Goal: Task Accomplishment & Management: Use online tool/utility

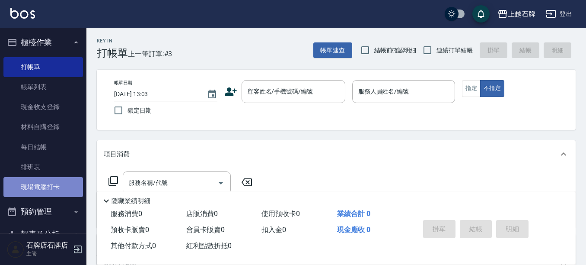
click at [46, 182] on link "現場電腦打卡" at bounding box center [43, 187] width 80 height 20
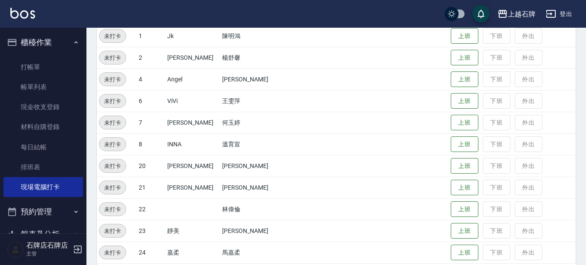
scroll to position [130, 0]
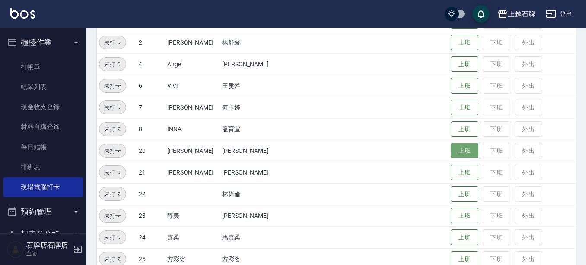
click at [455, 154] on button "上班" at bounding box center [465, 150] width 28 height 15
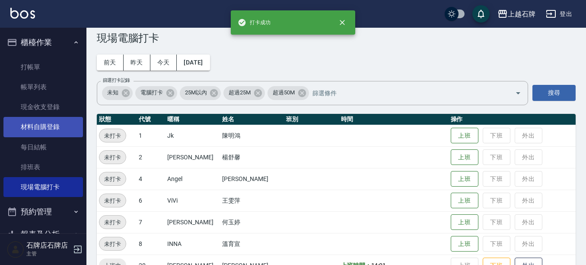
scroll to position [0, 0]
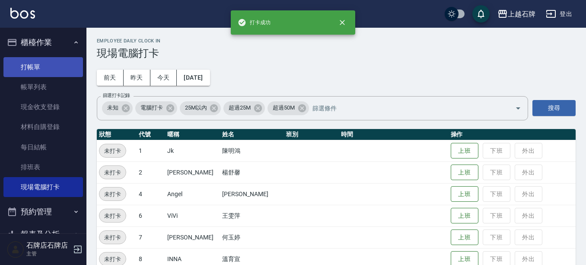
click at [53, 69] on link "打帳單" at bounding box center [43, 67] width 80 height 20
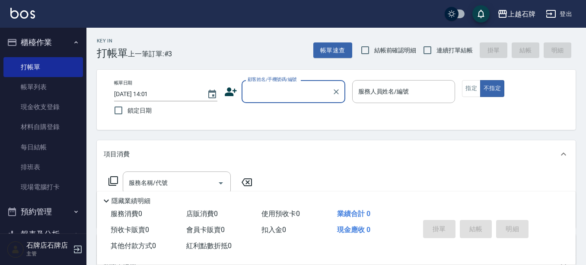
click at [282, 93] on input "顧客姓名/手機號碼/編號" at bounding box center [287, 91] width 83 height 15
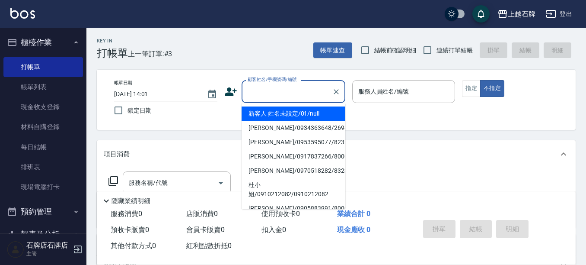
click at [300, 111] on li "新客人 姓名未設定/01/null" at bounding box center [294, 113] width 104 height 14
type input "新客人 姓名未設定/01/null"
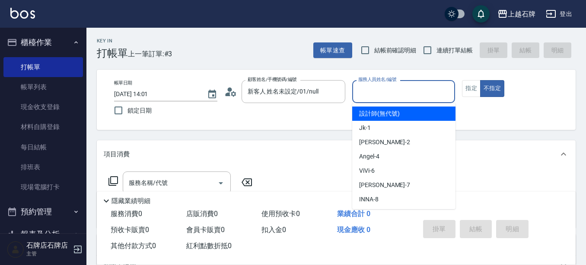
drag, startPoint x: 379, startPoint y: 94, endPoint x: 383, endPoint y: 136, distance: 42.1
click at [379, 96] on input "服務人員姓名/編號" at bounding box center [404, 91] width 96 height 15
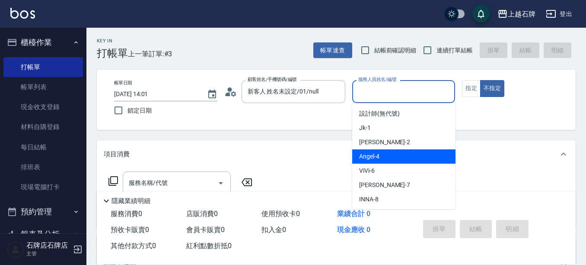
click at [379, 155] on div "[PERSON_NAME] -4" at bounding box center [403, 156] width 103 height 14
type input "[PERSON_NAME]-4"
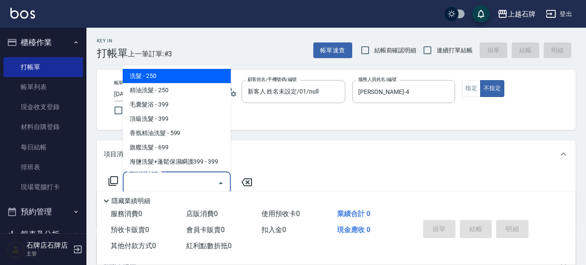
click at [210, 179] on input "服務名稱/代號" at bounding box center [170, 182] width 87 height 15
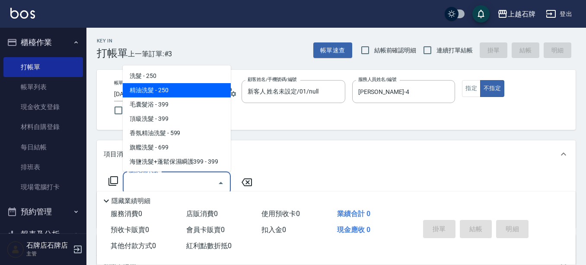
click at [207, 90] on span "精油洗髮 - 250" at bounding box center [177, 90] width 108 height 14
type input "精油洗髮(102)"
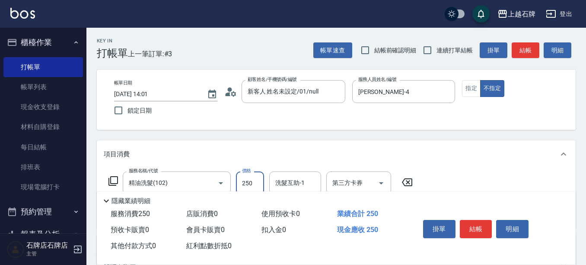
click at [252, 176] on input "250" at bounding box center [250, 182] width 28 height 23
type input "300"
click at [482, 220] on button "結帳" at bounding box center [476, 229] width 32 height 18
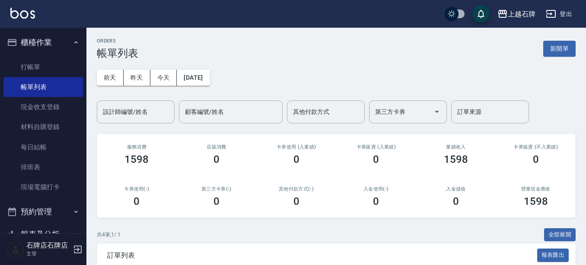
scroll to position [86, 0]
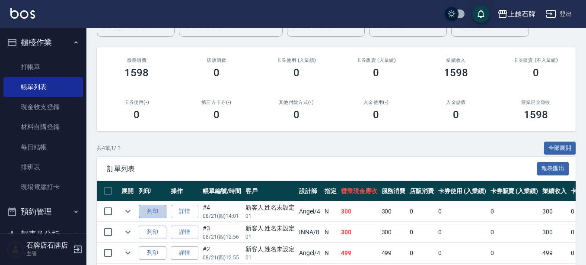
click at [151, 207] on button "列印" at bounding box center [153, 210] width 28 height 13
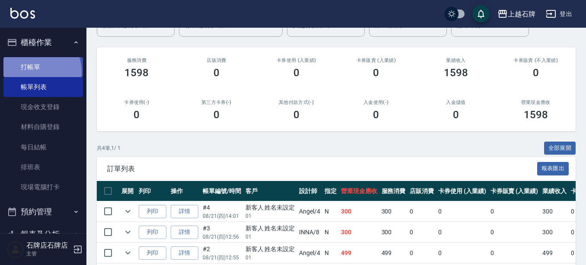
click at [38, 71] on link "打帳單" at bounding box center [43, 67] width 80 height 20
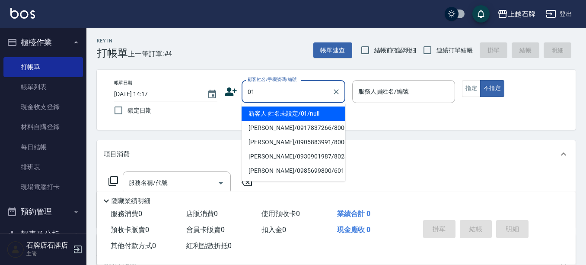
type input "新客人 姓名未設定/01/null"
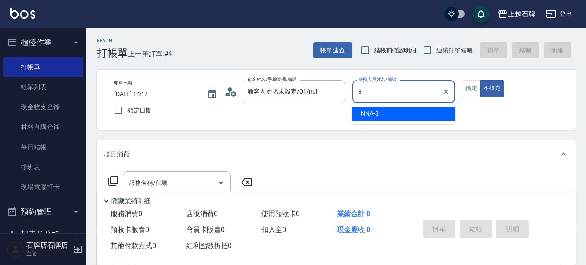
type input "INNA-8"
type button "false"
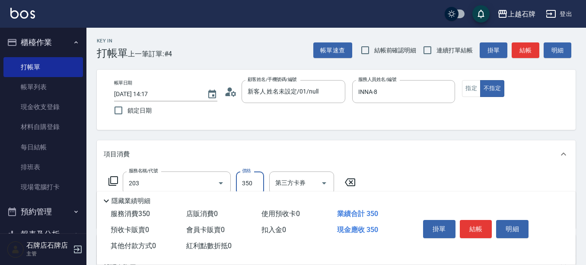
type input "B級洗+剪(203)"
type input "499"
click at [470, 221] on button "結帳" at bounding box center [476, 229] width 32 height 18
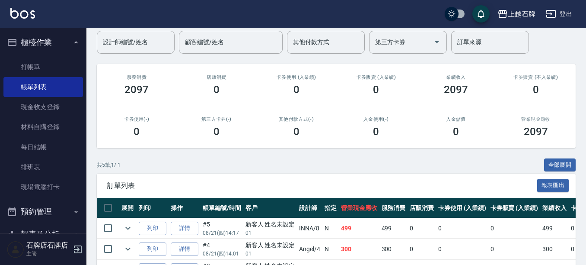
scroll to position [86, 0]
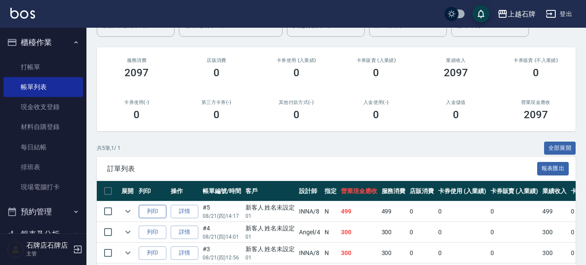
click at [161, 215] on button "列印" at bounding box center [153, 210] width 28 height 13
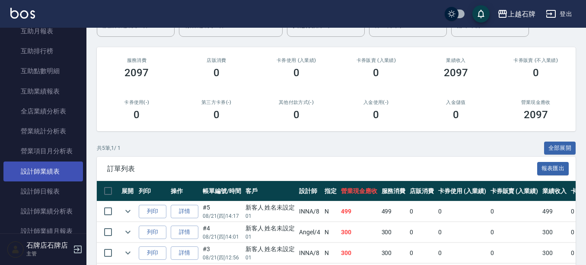
scroll to position [389, 0]
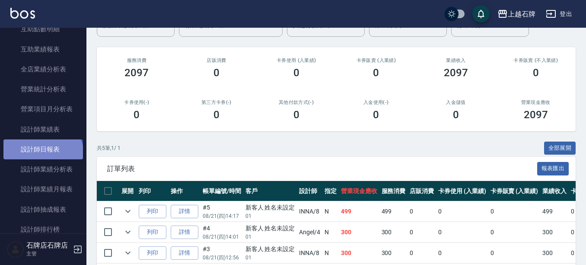
click at [42, 156] on link "設計師日報表" at bounding box center [43, 149] width 80 height 20
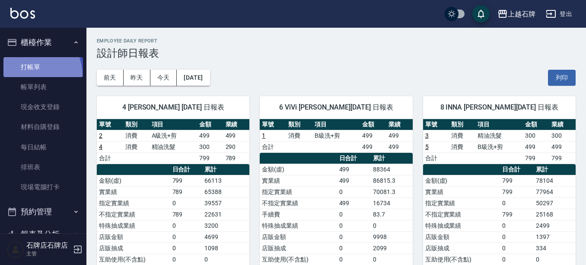
click at [22, 76] on link "打帳單" at bounding box center [43, 67] width 80 height 20
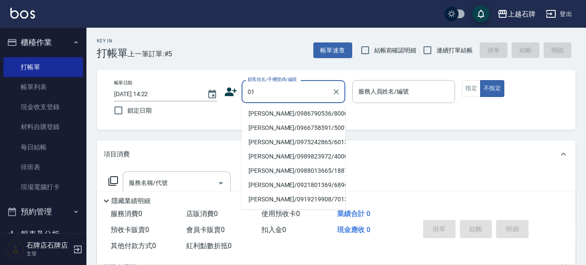
type input "0"
type input "[PERSON_NAME]/0986790536/8000136"
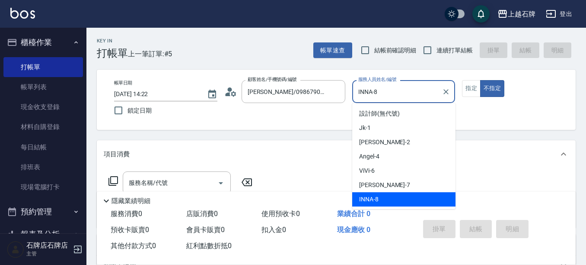
type input "INNA-8"
type button "false"
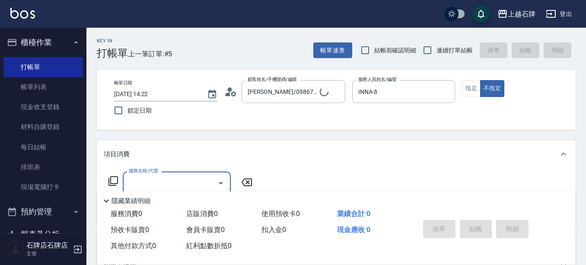
type input "新客人 姓名未設定/01/null"
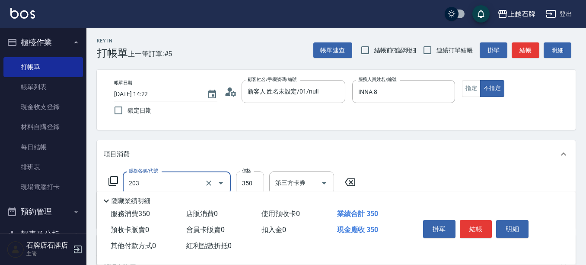
type input "B級洗+剪(203)"
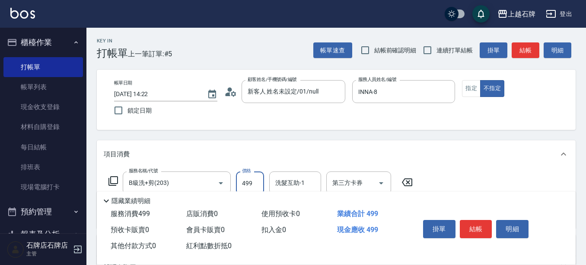
type input "499"
type input "020"
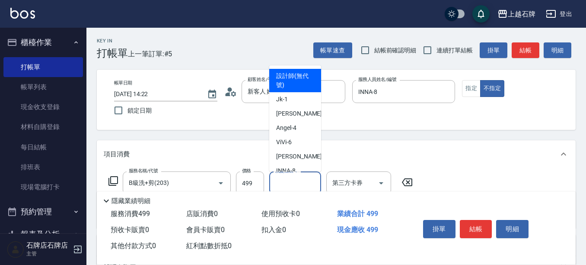
click at [309, 180] on input "洗髮互助-1" at bounding box center [295, 182] width 44 height 15
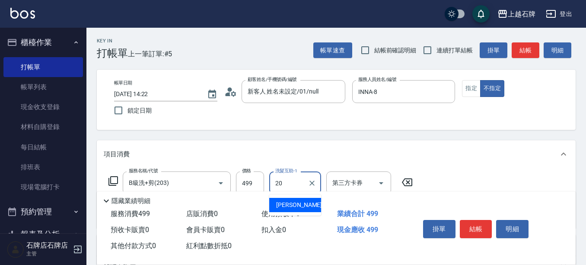
type input "[PERSON_NAME]-20"
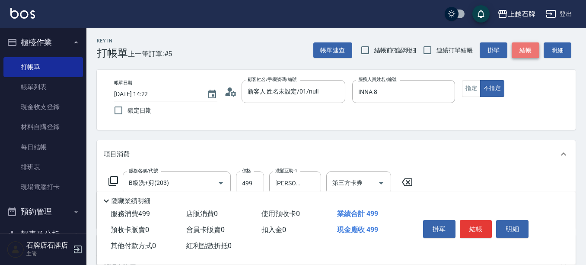
click at [530, 56] on button "結帳" at bounding box center [526, 50] width 28 height 16
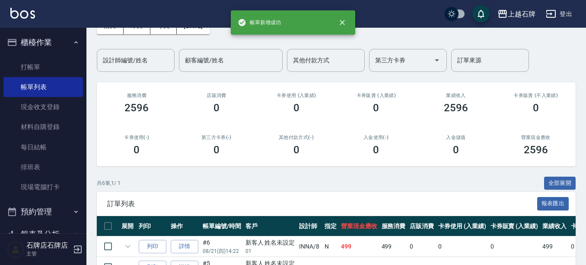
scroll to position [130, 0]
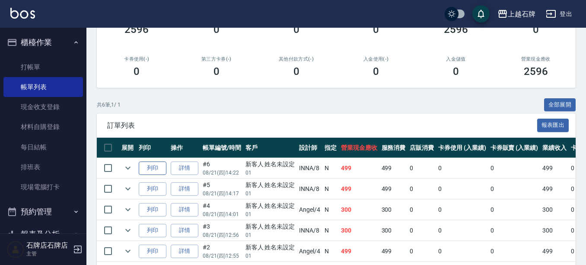
click at [147, 172] on button "列印" at bounding box center [153, 167] width 28 height 13
click at [65, 70] on link "打帳單" at bounding box center [43, 67] width 80 height 20
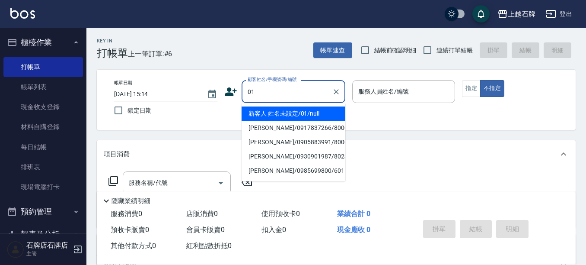
type input "新客人 姓名未設定/01/null"
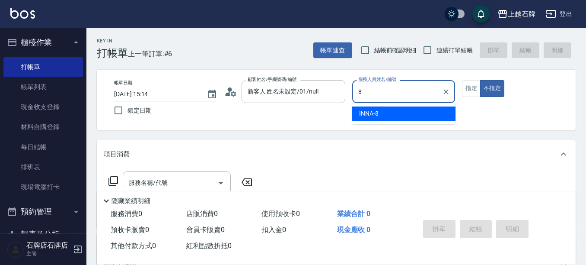
type input "INNA-8"
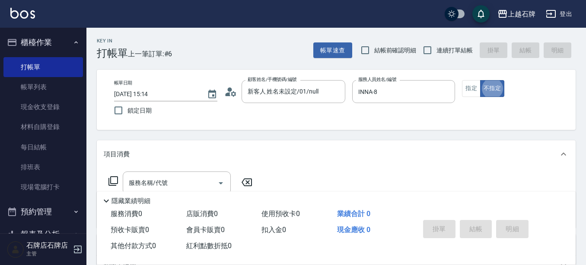
type button "false"
click at [131, 181] on div "服務名稱/代號 服務名稱/代號" at bounding box center [177, 182] width 108 height 23
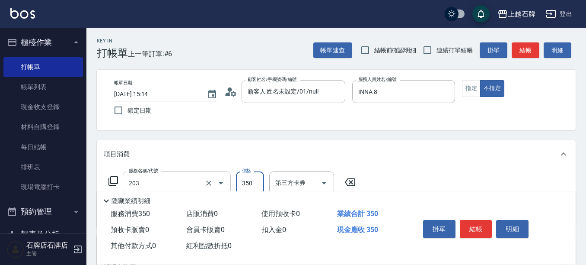
type input "B級洗+剪(203)"
type input "499"
click at [485, 232] on button "結帳" at bounding box center [476, 229] width 32 height 18
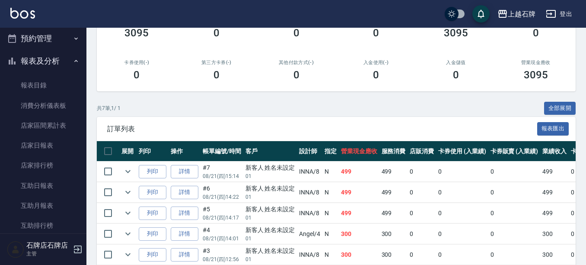
scroll to position [130, 0]
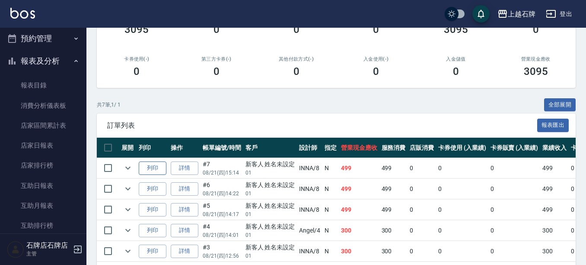
click at [157, 162] on button "列印" at bounding box center [153, 167] width 28 height 13
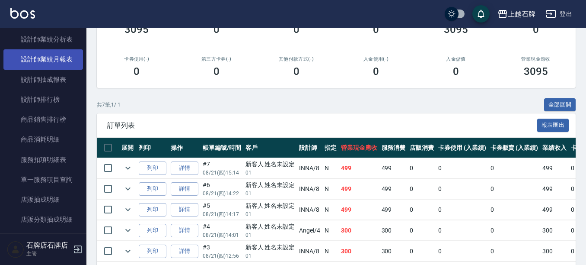
scroll to position [475, 0]
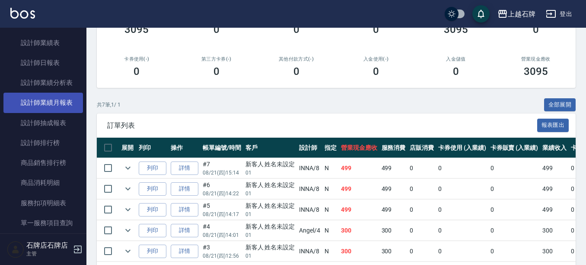
click at [31, 53] on link "設計師日報表" at bounding box center [43, 63] width 80 height 20
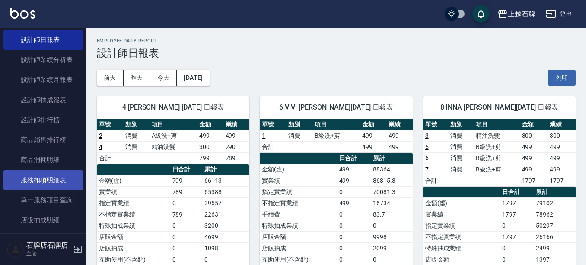
scroll to position [455, 0]
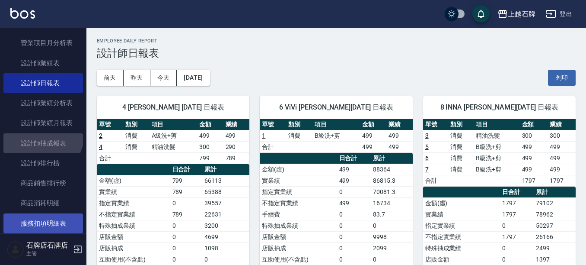
click at [41, 134] on link "設計師抽成報表" at bounding box center [43, 143] width 80 height 20
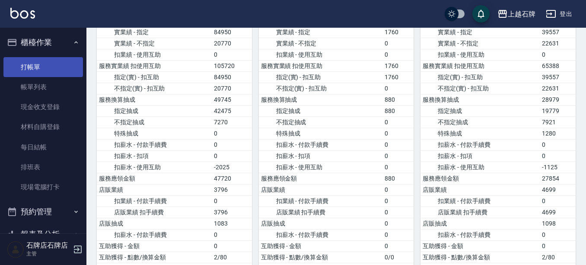
scroll to position [130, 0]
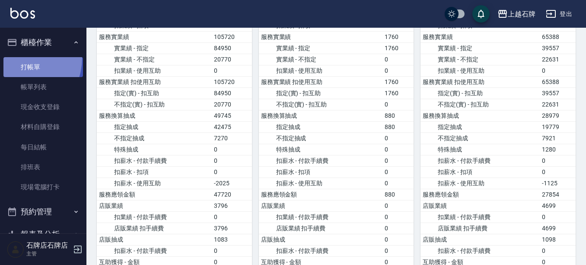
click at [15, 57] on link "打帳單" at bounding box center [43, 67] width 80 height 20
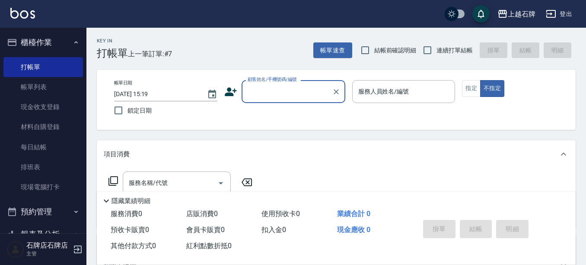
click at [278, 96] on input "顧客姓名/手機號碼/編號" at bounding box center [287, 91] width 83 height 15
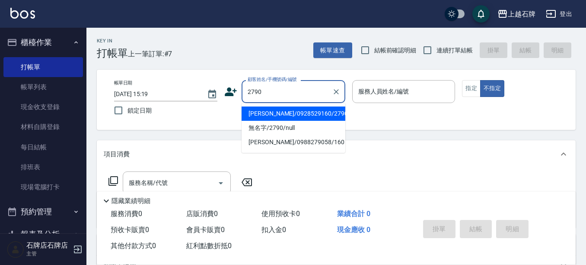
click at [322, 112] on li "[PERSON_NAME]/0928529160/2790" at bounding box center [294, 113] width 104 height 14
type input "[PERSON_NAME]/0928529160/2790"
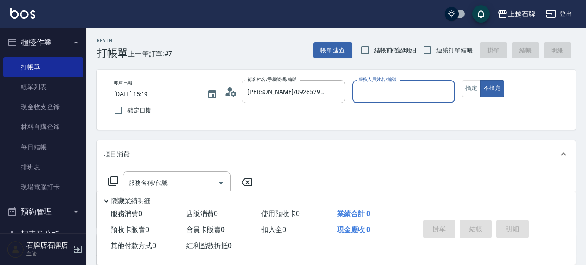
click at [389, 92] on input "服務人員姓名/編號" at bounding box center [404, 91] width 96 height 15
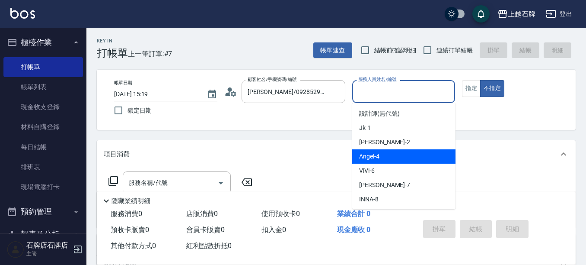
click at [399, 154] on div "[PERSON_NAME] -4" at bounding box center [403, 156] width 103 height 14
type input "[PERSON_NAME]-4"
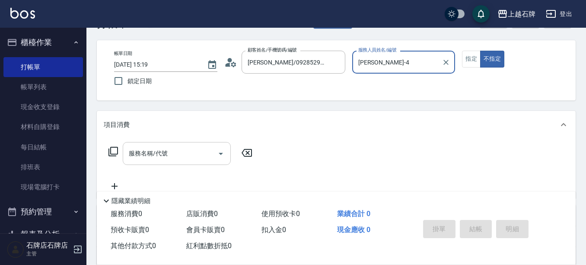
scroll to position [86, 0]
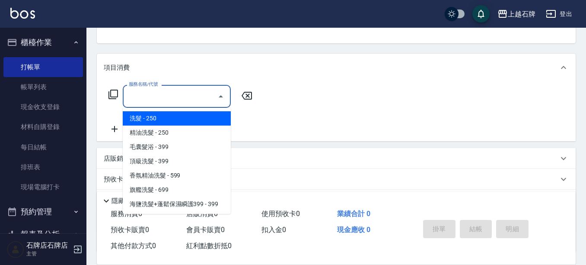
click at [178, 103] on input "服務名稱/代號" at bounding box center [170, 96] width 87 height 15
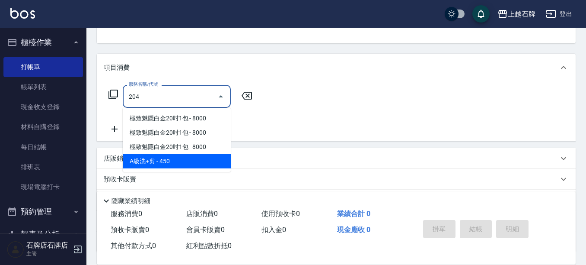
click at [194, 103] on input "204" at bounding box center [170, 96] width 87 height 15
click at [197, 102] on input "204" at bounding box center [170, 96] width 87 height 15
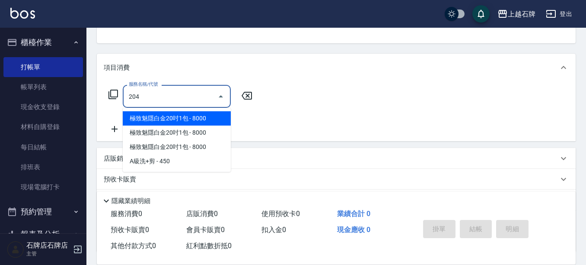
type input "204"
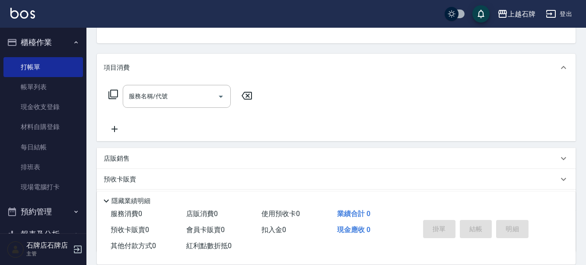
click at [117, 93] on icon at bounding box center [113, 94] width 10 height 10
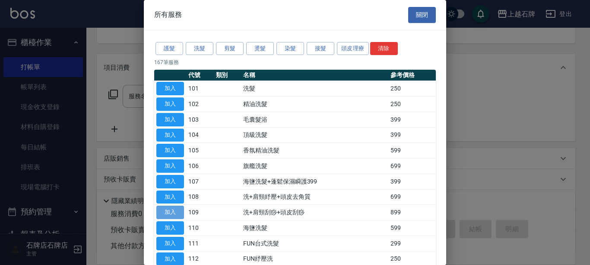
click at [164, 210] on button "加入" at bounding box center [170, 211] width 28 height 13
type input "洗+肩頸刮痧+頭皮刮痧(109)"
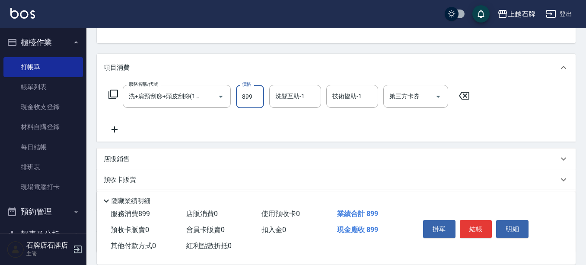
click at [250, 92] on input "899" at bounding box center [250, 96] width 28 height 23
type input "999"
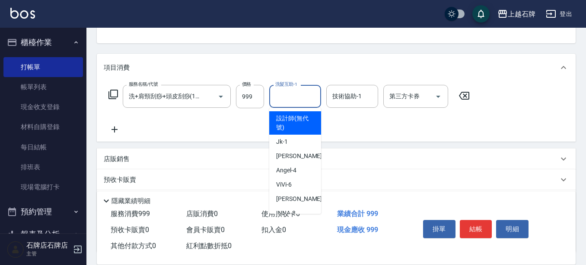
click at [303, 101] on input "洗髮互助-1" at bounding box center [295, 96] width 44 height 15
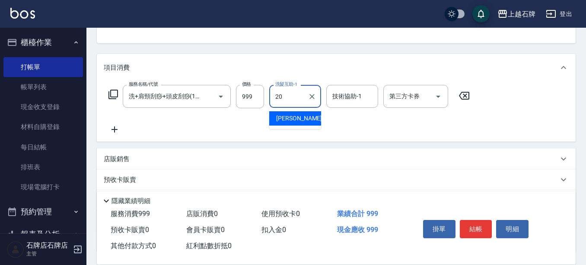
click at [290, 118] on span "[PERSON_NAME] -20" at bounding box center [303, 118] width 54 height 9
type input "[PERSON_NAME]-20"
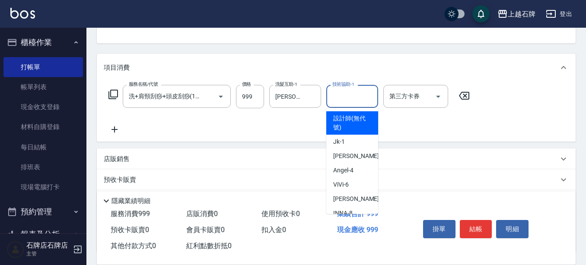
click at [353, 96] on input "技術協助-1" at bounding box center [352, 96] width 44 height 15
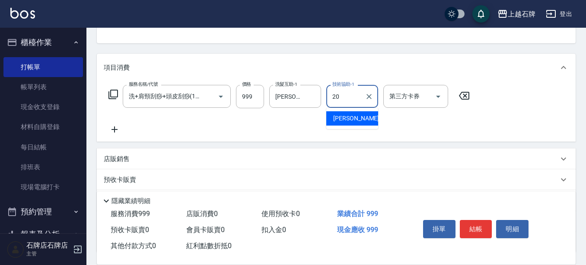
click at [345, 119] on span "[PERSON_NAME] -20" at bounding box center [360, 118] width 54 height 9
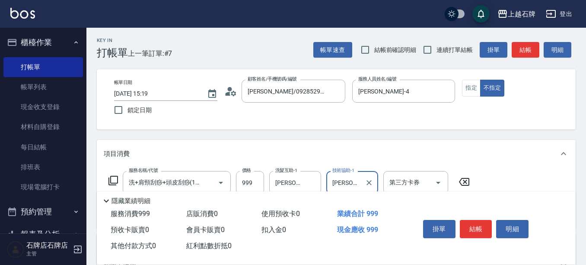
scroll to position [0, 0]
type input "[PERSON_NAME]-20"
click at [469, 90] on button "指定" at bounding box center [471, 88] width 19 height 17
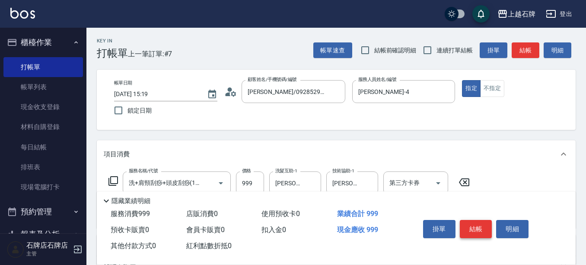
click at [480, 225] on button "結帳" at bounding box center [476, 229] width 32 height 18
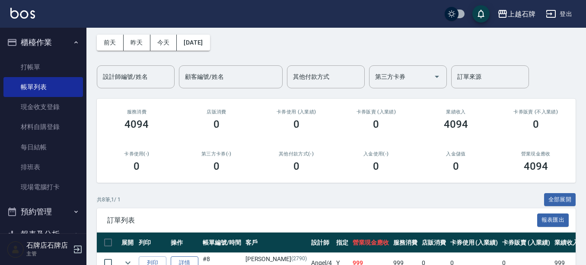
scroll to position [86, 0]
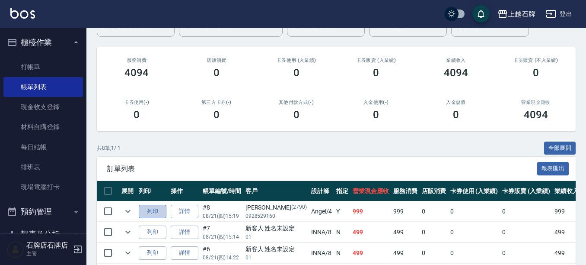
click at [156, 208] on button "列印" at bounding box center [153, 210] width 28 height 13
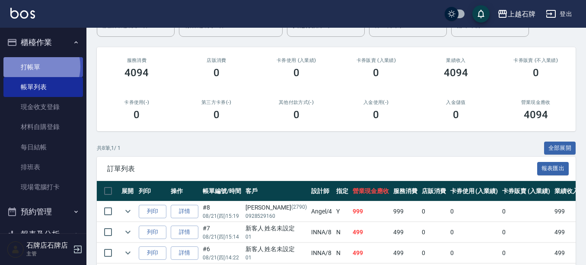
click at [40, 66] on link "打帳單" at bounding box center [43, 67] width 80 height 20
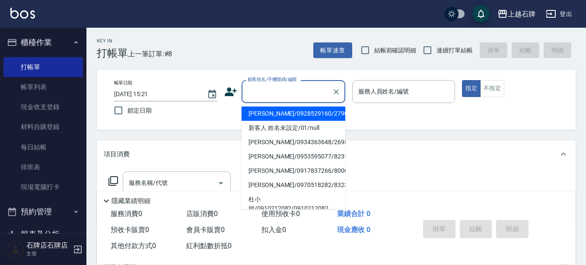
click at [305, 95] on input "顧客姓名/手機號碼/編號" at bounding box center [287, 91] width 83 height 15
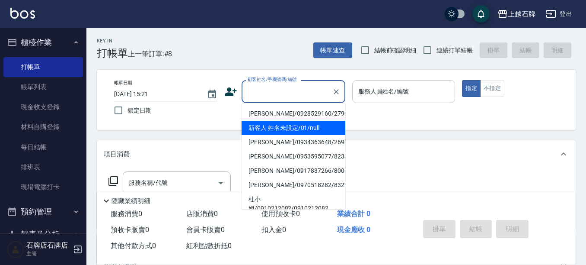
drag, startPoint x: 326, startPoint y: 127, endPoint x: 387, endPoint y: 97, distance: 67.5
click at [329, 127] on li "新客人 姓名未設定/01/null" at bounding box center [294, 128] width 104 height 14
type input "新客人 姓名未設定/01/null"
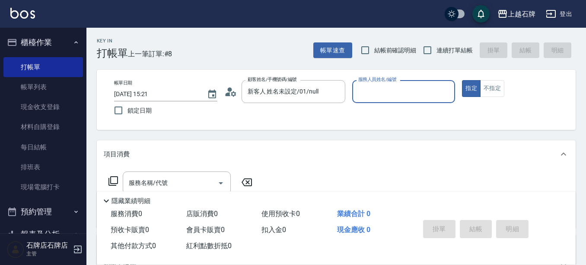
click at [390, 92] on input "服務人員姓名/編號" at bounding box center [404, 91] width 96 height 15
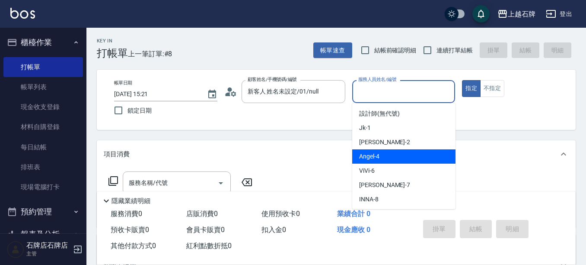
click at [395, 155] on div "[PERSON_NAME] -4" at bounding box center [403, 156] width 103 height 14
type input "[PERSON_NAME]-4"
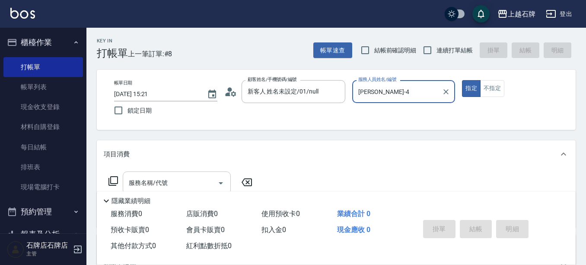
click at [193, 184] on input "服務名稱/代號" at bounding box center [170, 182] width 87 height 15
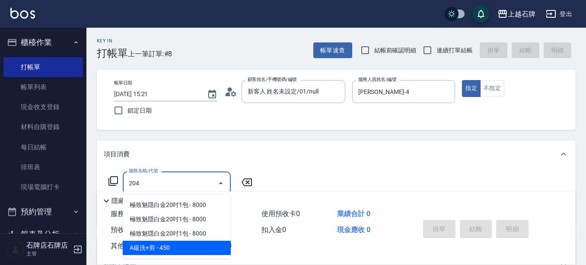
click at [194, 252] on span "A級洗+剪 - 450" at bounding box center [177, 247] width 108 height 14
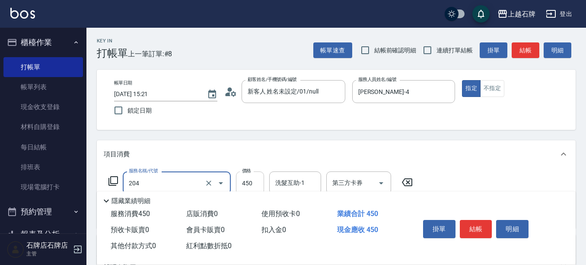
type input "A級洗+剪(204)"
click at [244, 180] on input "450" at bounding box center [250, 182] width 28 height 23
type input "499"
click at [496, 87] on button "不指定" at bounding box center [492, 88] width 24 height 17
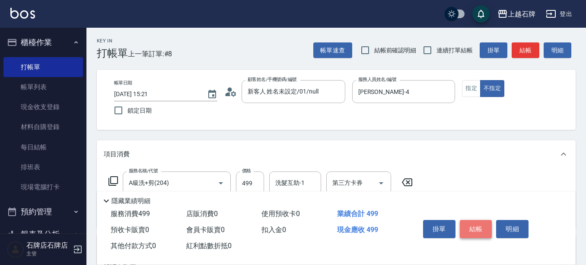
click at [484, 225] on button "結帳" at bounding box center [476, 229] width 32 height 18
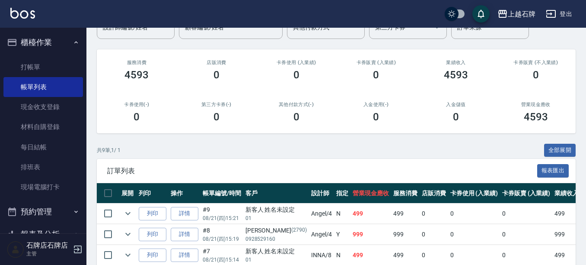
scroll to position [86, 0]
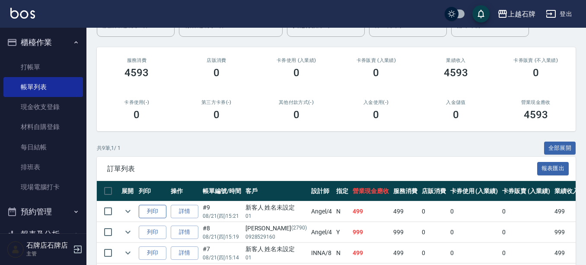
click at [149, 211] on button "列印" at bounding box center [153, 210] width 28 height 13
click at [24, 65] on link "打帳單" at bounding box center [43, 67] width 80 height 20
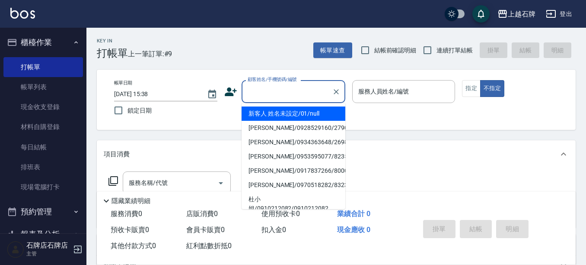
click at [274, 99] on input "顧客姓名/手機號碼/編號" at bounding box center [287, 91] width 83 height 15
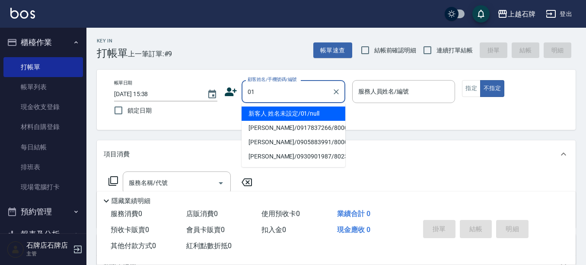
type input "01"
type input "6"
type input "新客人 姓名未設定/01/null"
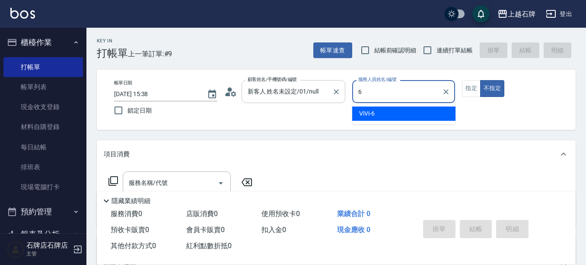
type input "ViVi-6"
type button "false"
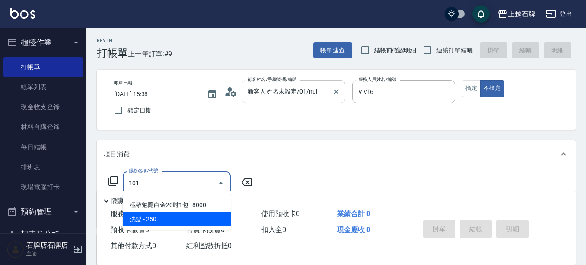
type input "101"
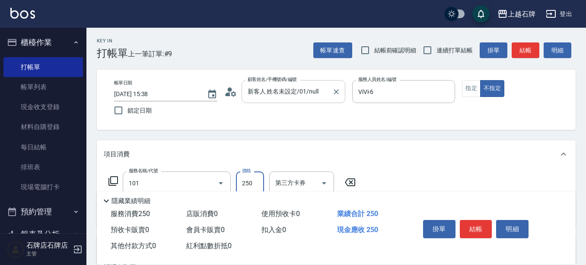
type input "3"
type input "洗髮(101)"
type input "300"
click at [465, 84] on button "指定" at bounding box center [471, 88] width 19 height 17
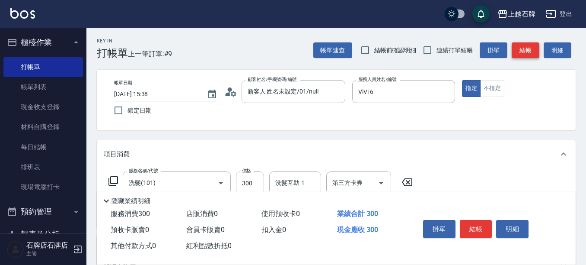
click at [518, 50] on button "結帳" at bounding box center [526, 50] width 28 height 16
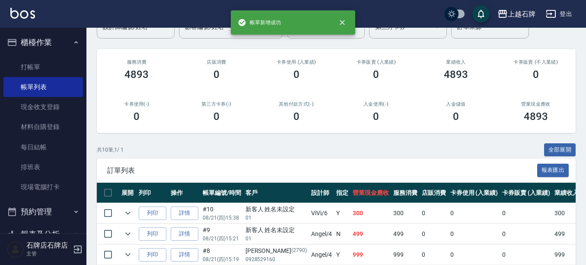
scroll to position [173, 0]
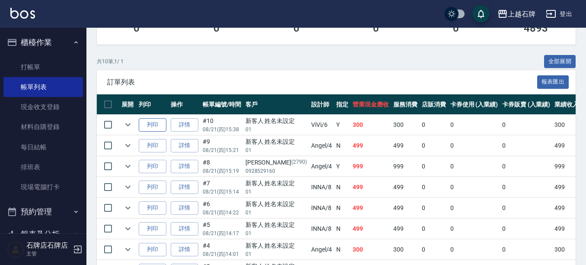
click at [159, 124] on button "列印" at bounding box center [153, 124] width 28 height 13
